Goal: Transaction & Acquisition: Purchase product/service

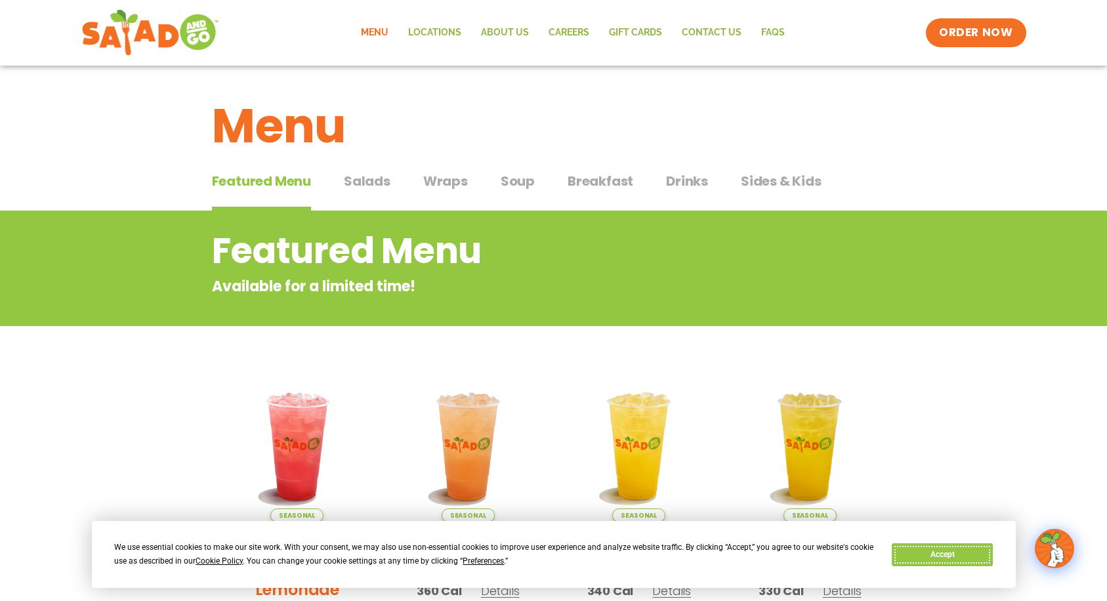
click at [946, 560] on button "Accept" at bounding box center [942, 554] width 101 height 23
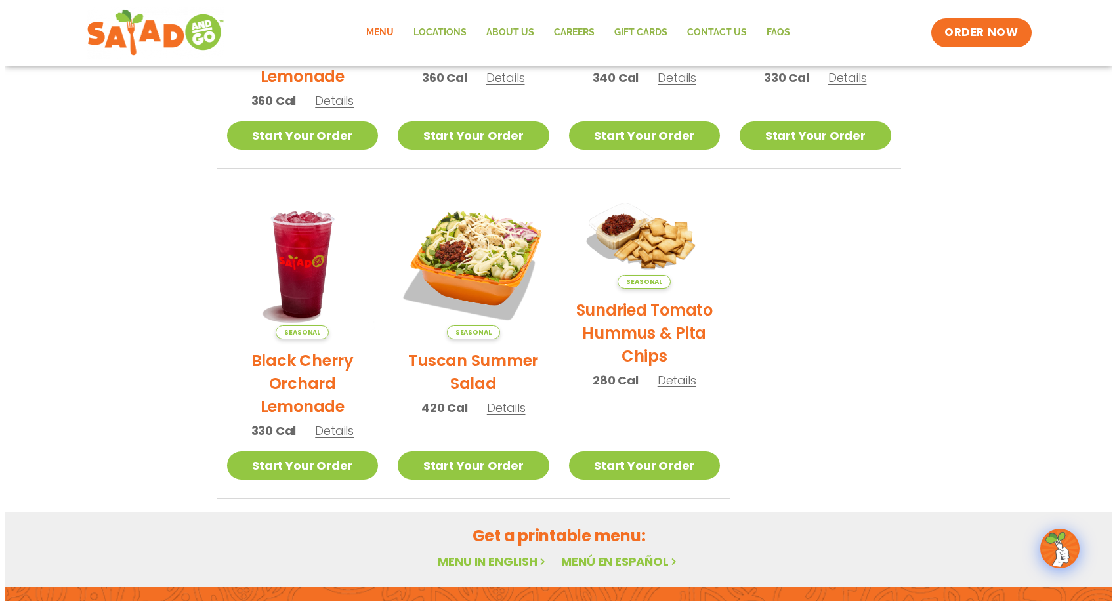
scroll to position [525, 0]
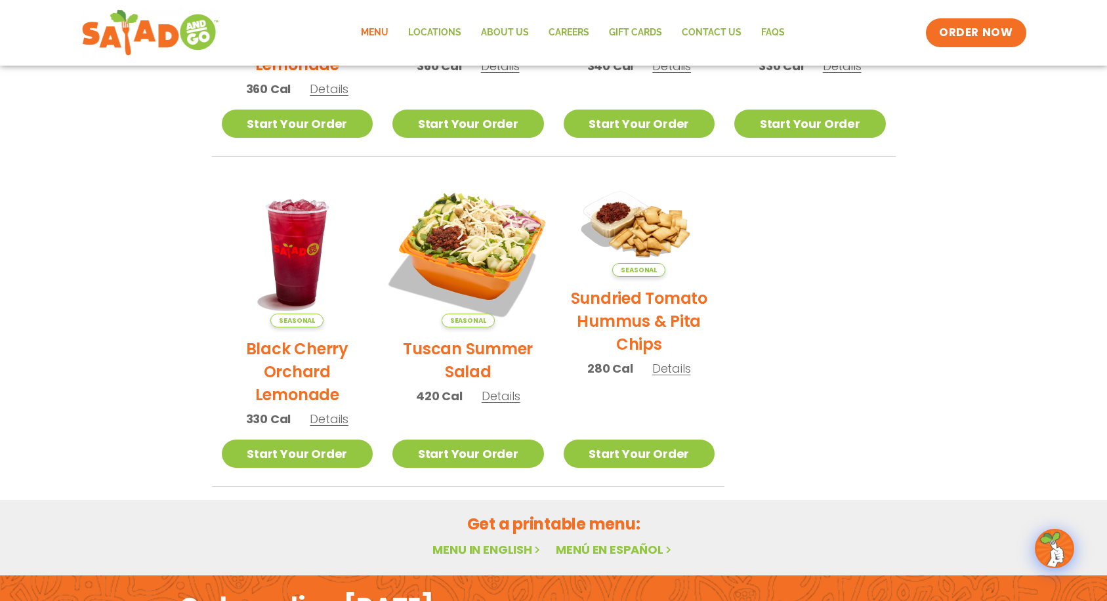
click at [471, 246] on img at bounding box center [468, 252] width 178 height 178
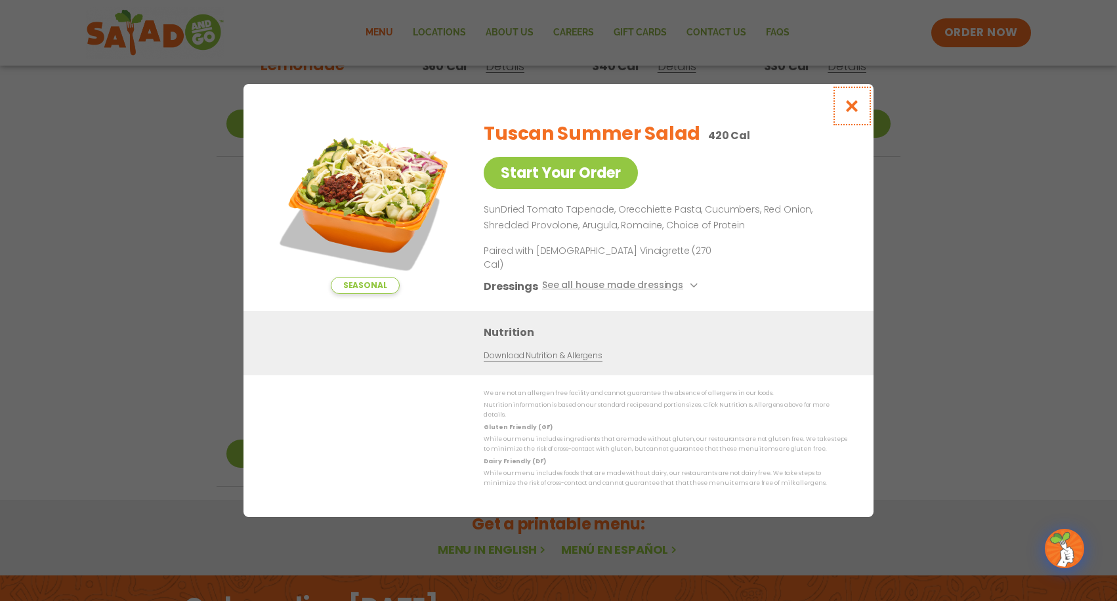
click at [850, 113] on icon "Close modal" at bounding box center [852, 106] width 16 height 14
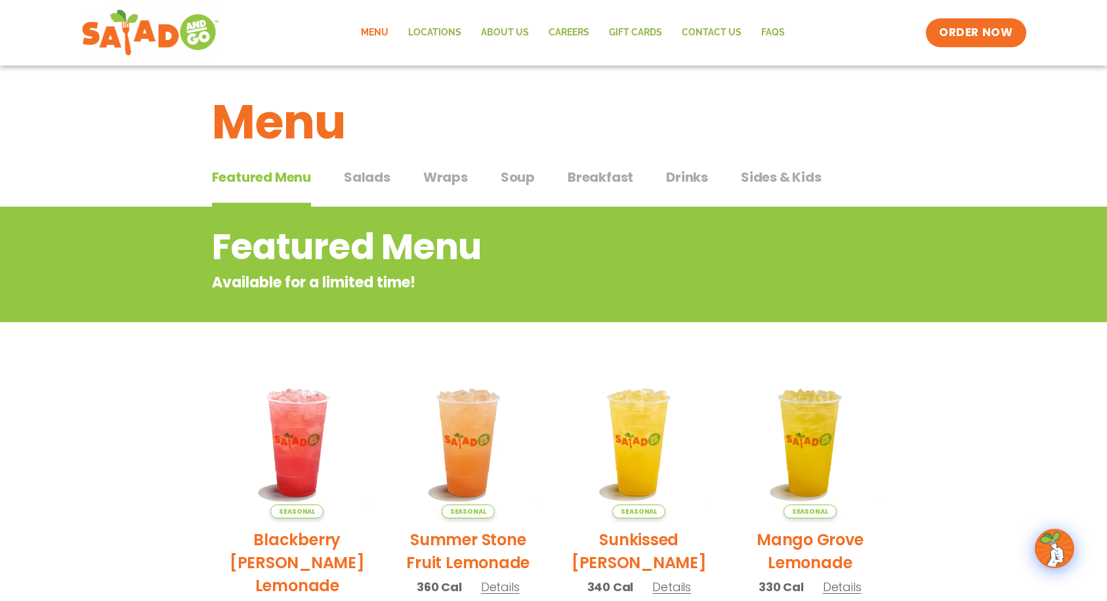
scroll to position [0, 0]
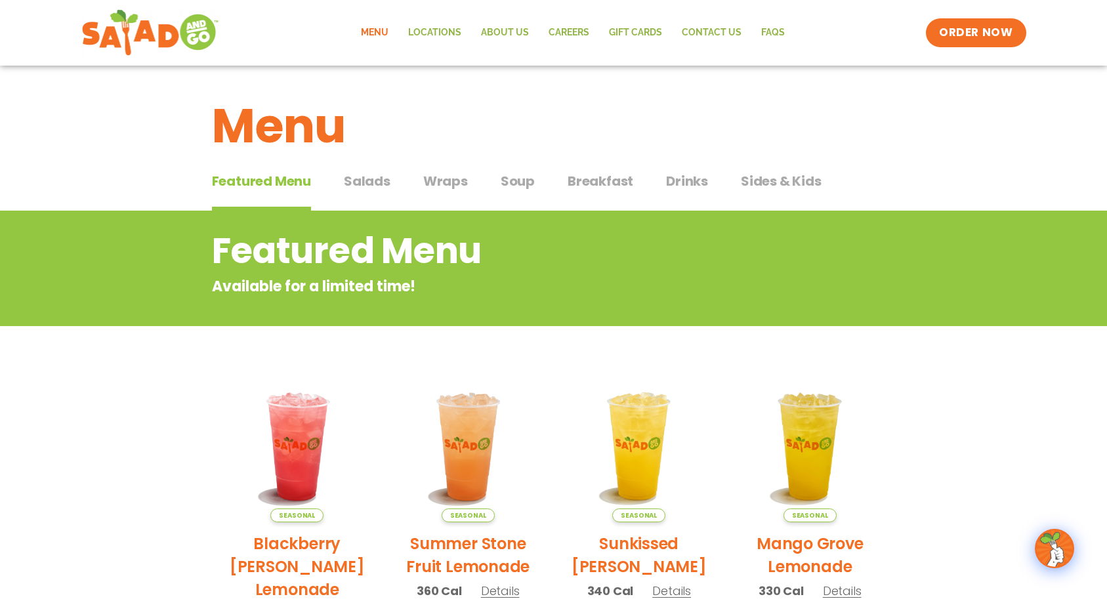
click at [368, 186] on span "Salads" at bounding box center [367, 181] width 47 height 20
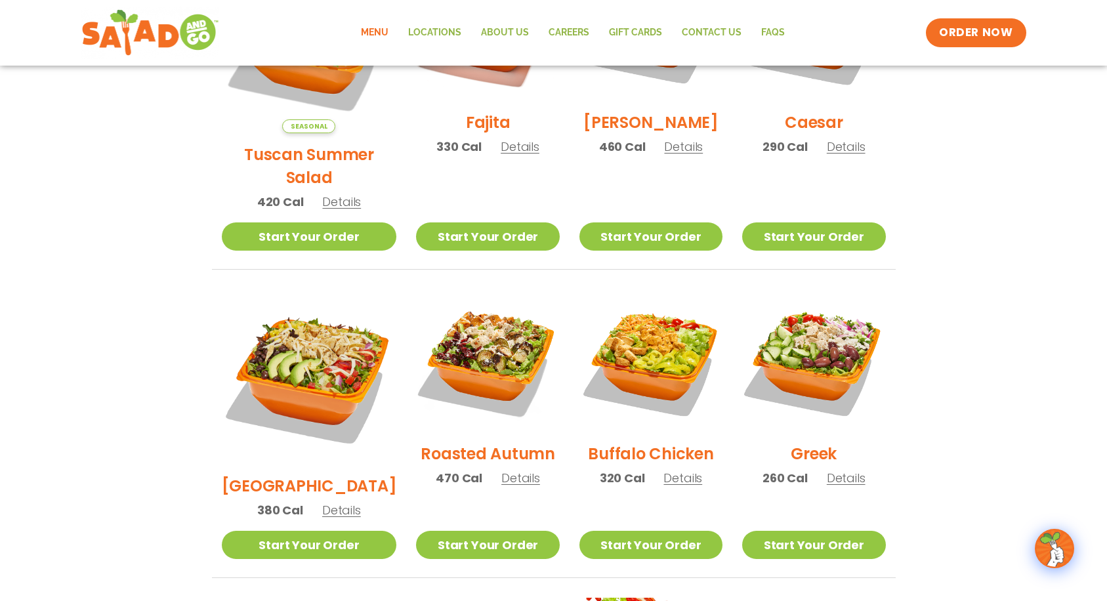
scroll to position [459, 0]
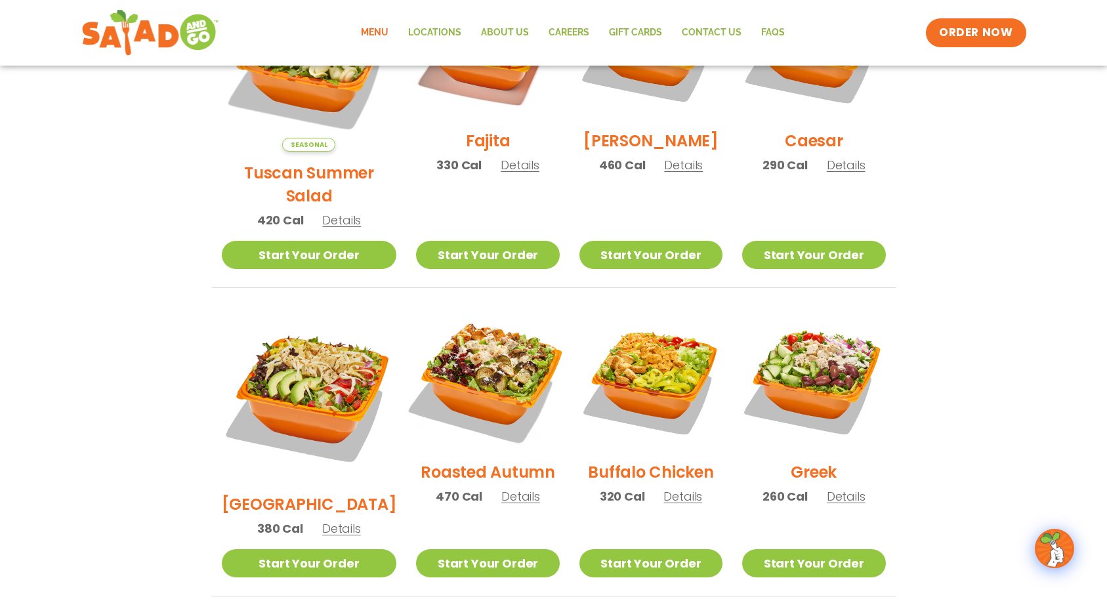
click at [484, 352] on img at bounding box center [488, 379] width 168 height 168
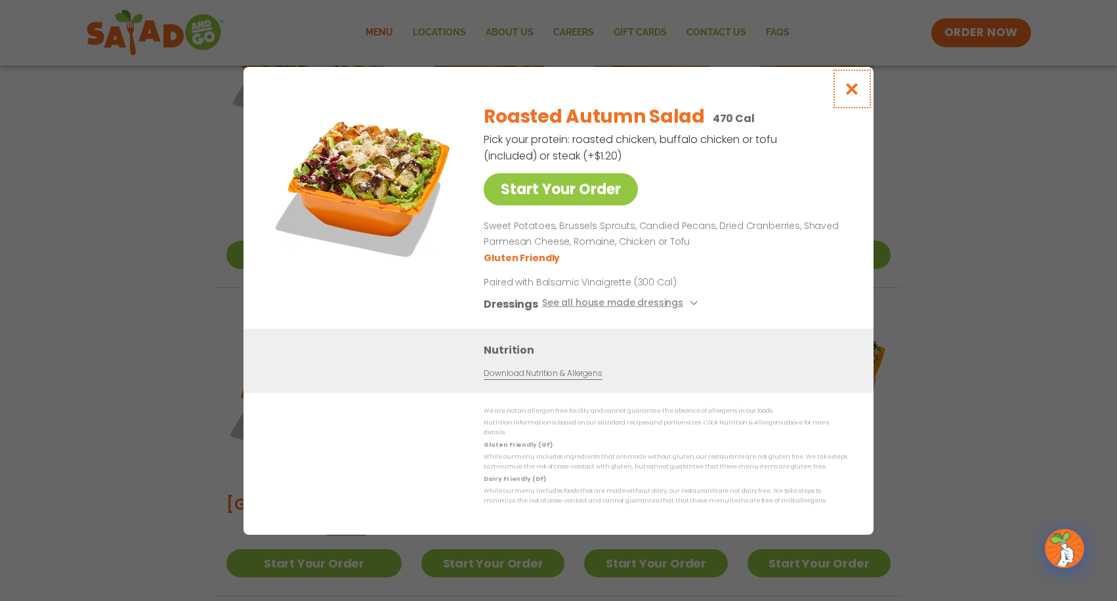
click at [848, 93] on icon "Close modal" at bounding box center [852, 89] width 16 height 14
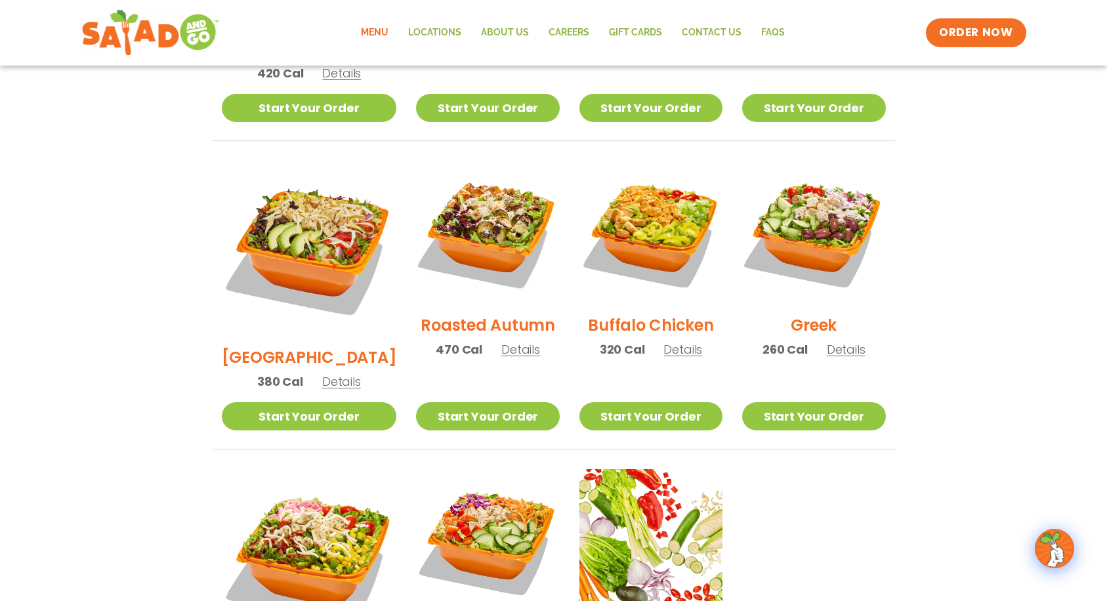
scroll to position [656, 0]
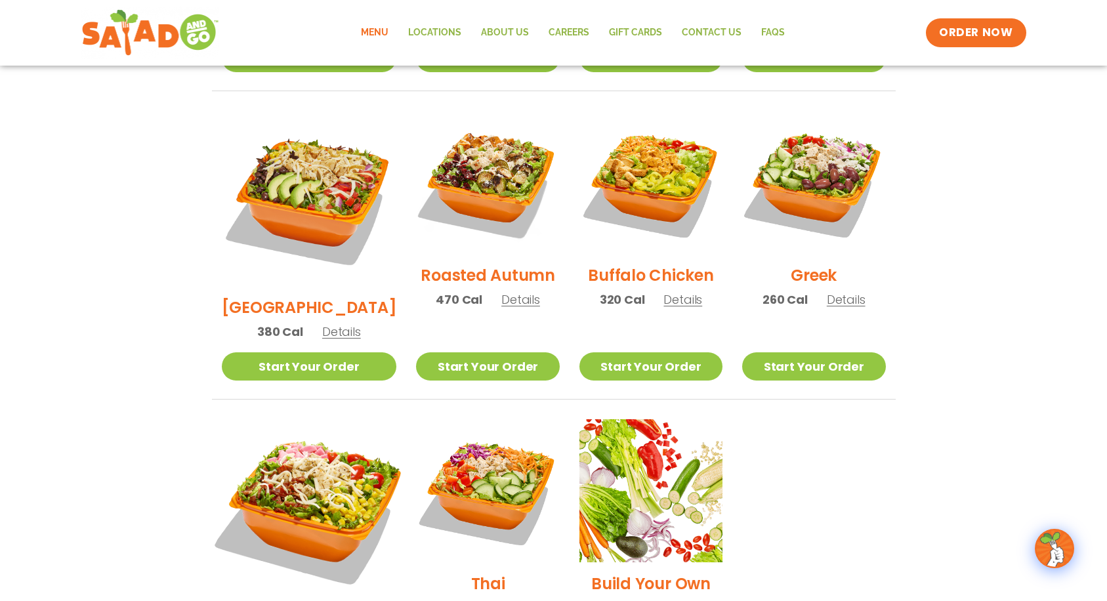
click at [295, 456] on img at bounding box center [308, 506] width 205 height 205
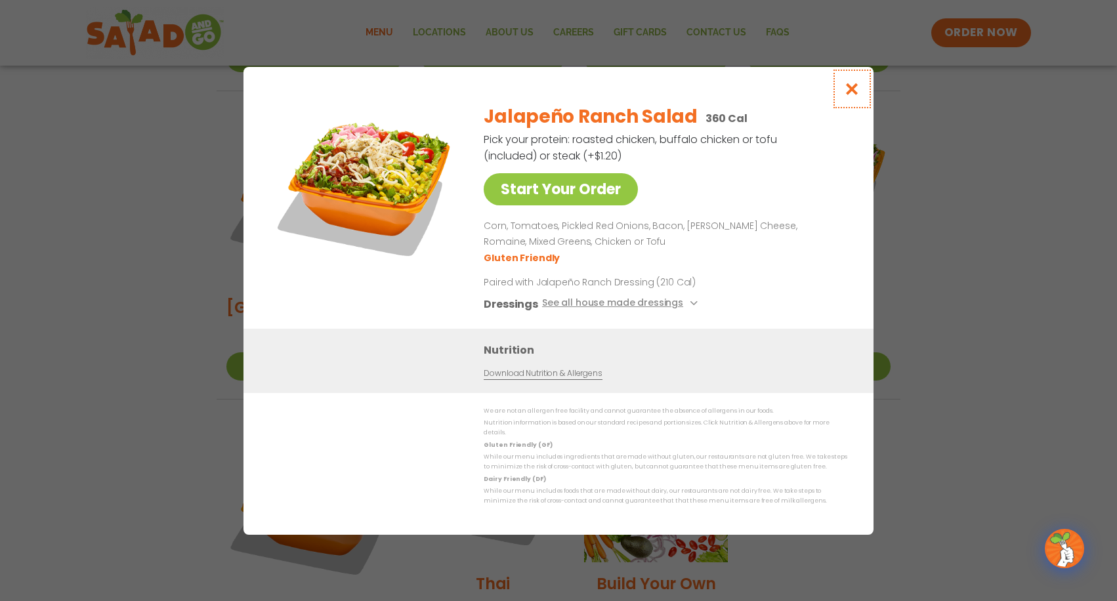
click at [849, 95] on icon "Close modal" at bounding box center [852, 89] width 16 height 14
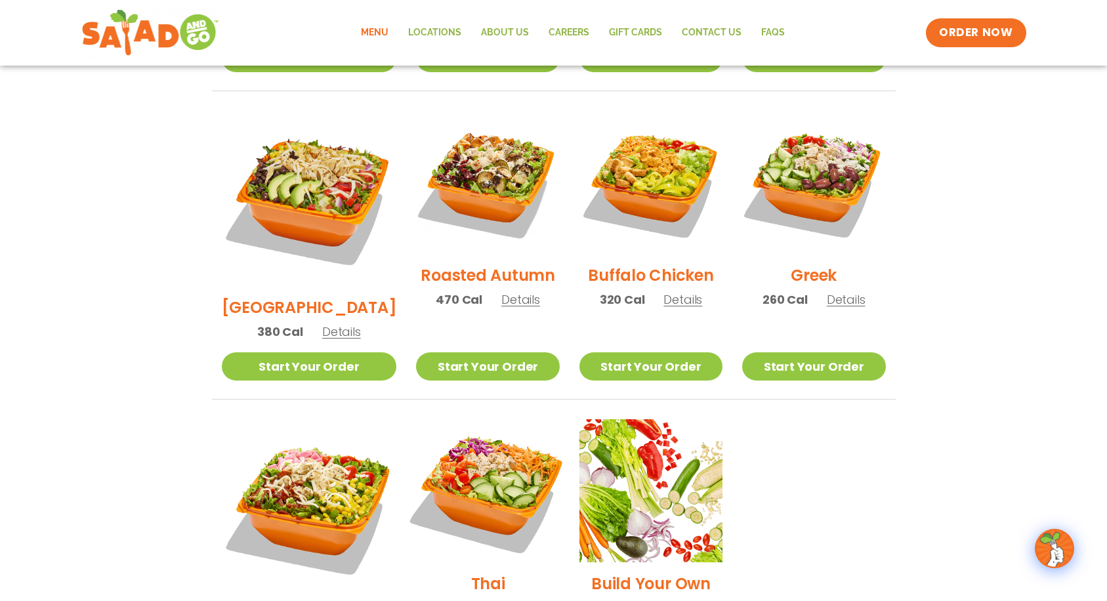
click at [472, 436] on img at bounding box center [488, 491] width 168 height 168
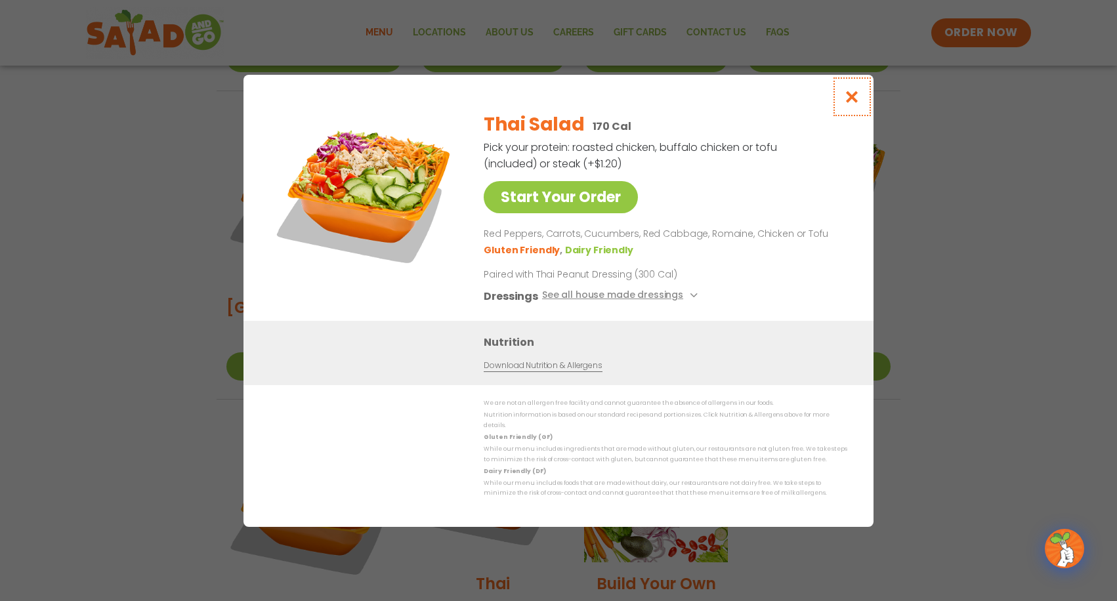
click at [854, 98] on icon "Close modal" at bounding box center [852, 97] width 16 height 14
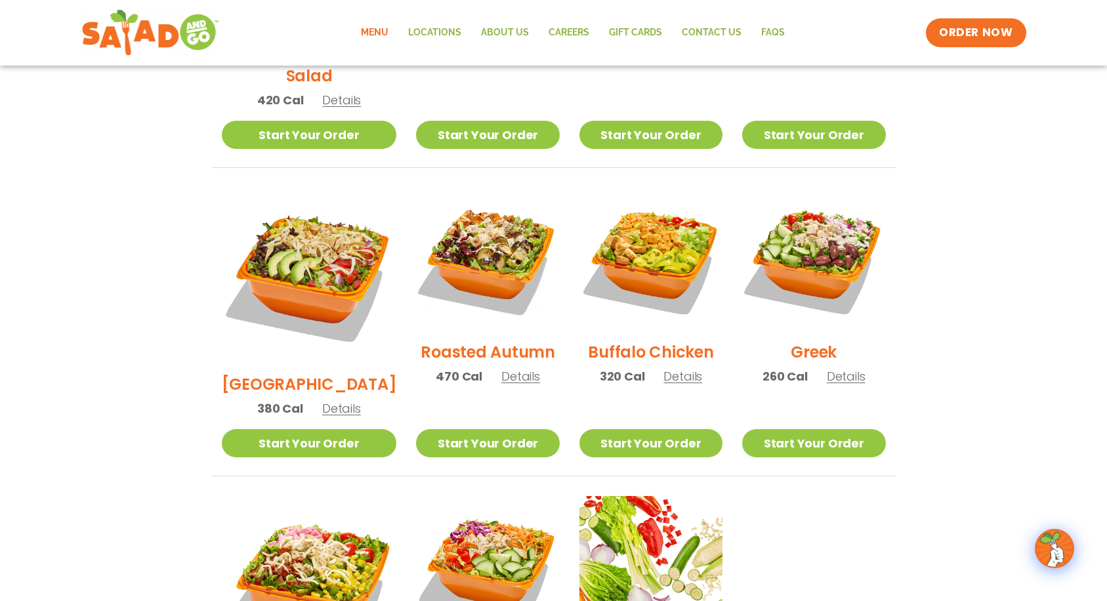
scroll to position [459, 0]
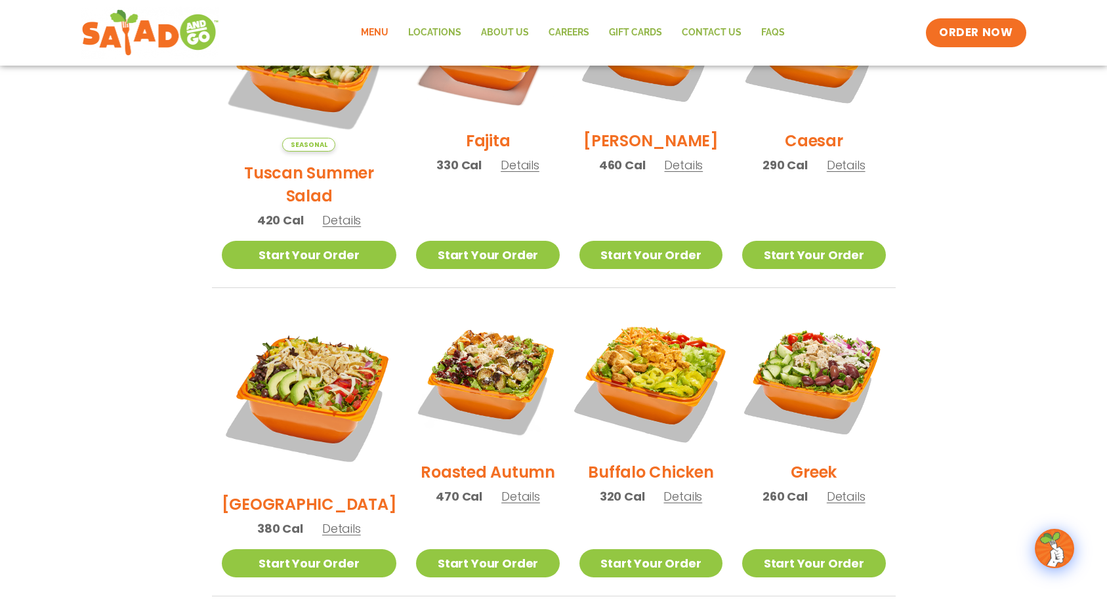
click at [629, 361] on img at bounding box center [651, 379] width 168 height 168
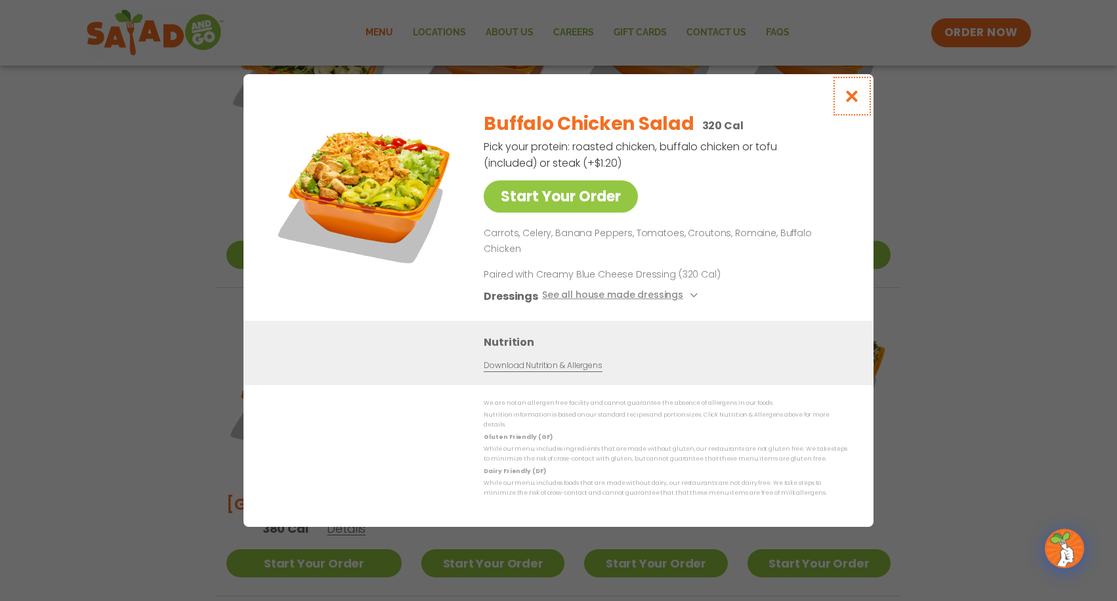
click at [847, 103] on icon "Close modal" at bounding box center [852, 96] width 16 height 14
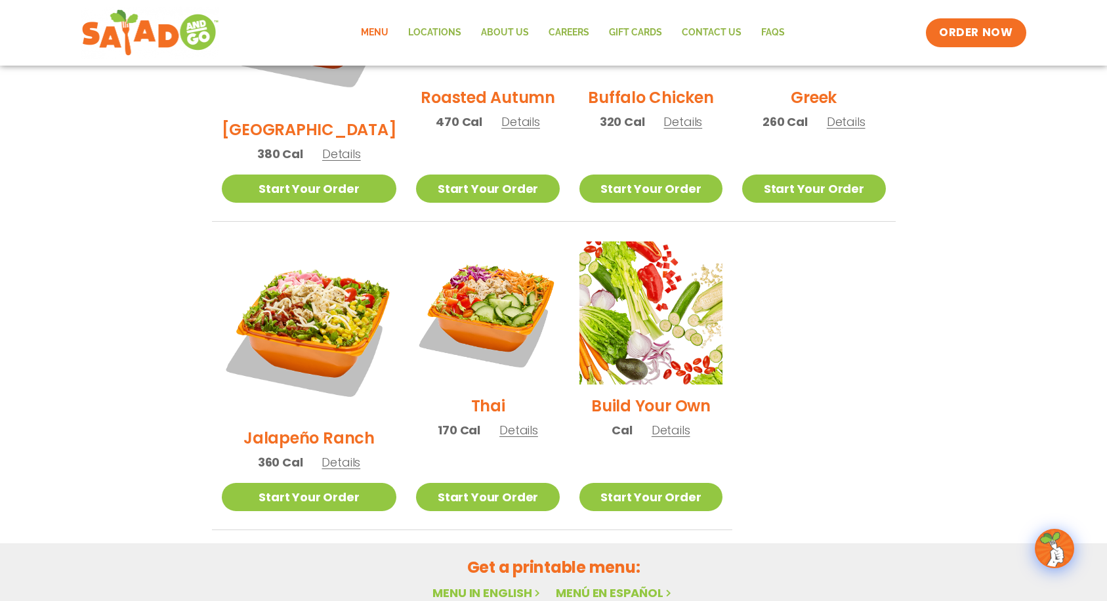
scroll to position [853, 0]
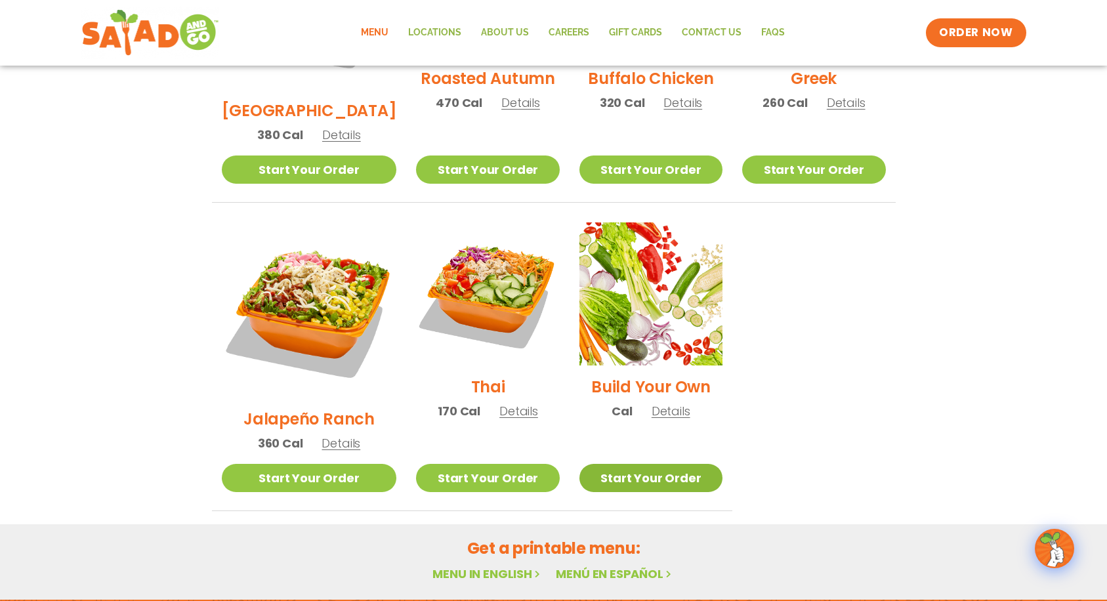
click at [640, 464] on link "Start Your Order" at bounding box center [650, 478] width 143 height 28
